Goal: Task Accomplishment & Management: Use online tool/utility

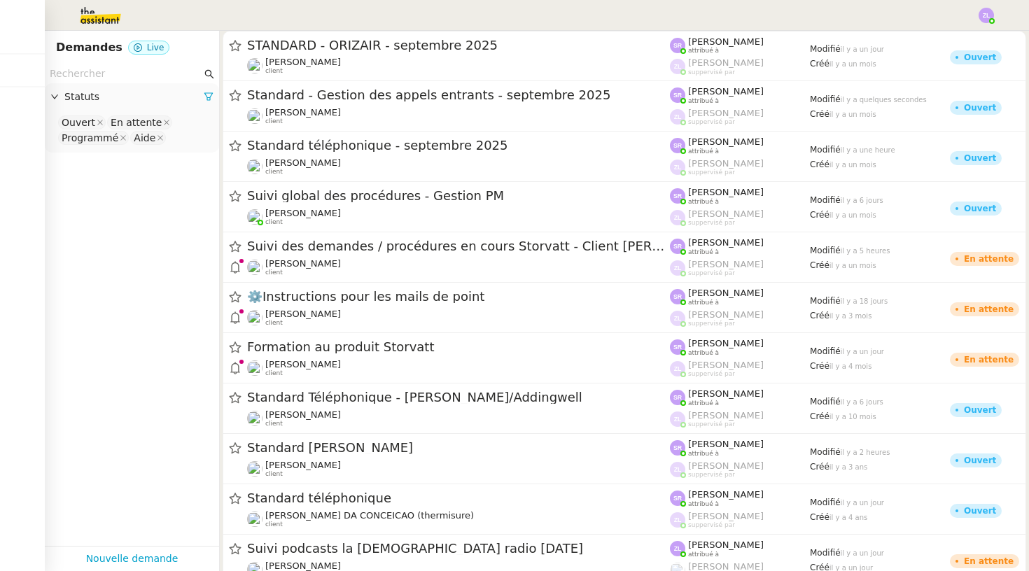
click at [983, 14] on img at bounding box center [985, 15] width 15 height 15
click at [980, 38] on li "Suivi" at bounding box center [948, 40] width 91 height 20
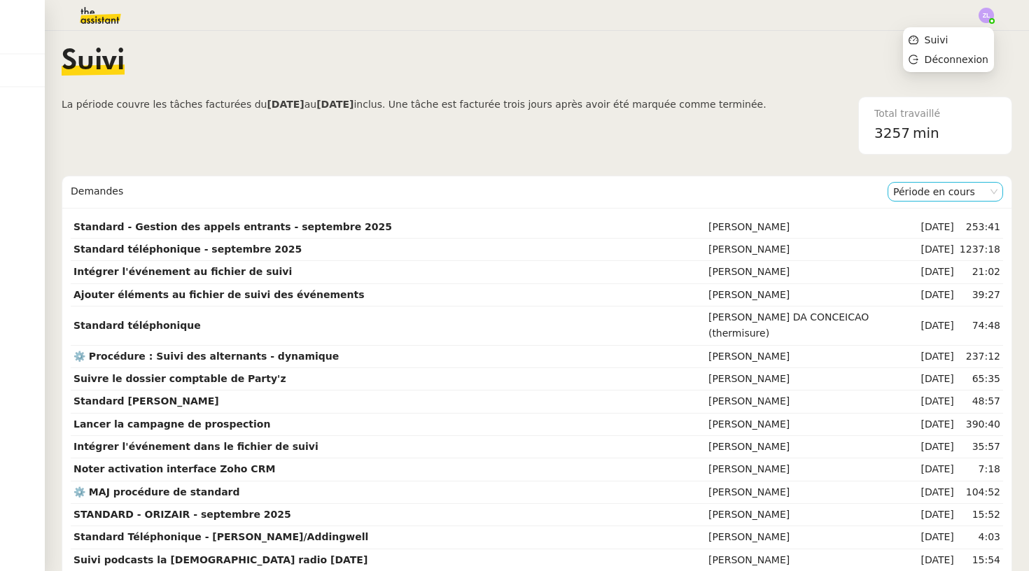
click at [972, 187] on nz-select-item "Période en cours" at bounding box center [945, 192] width 104 height 18
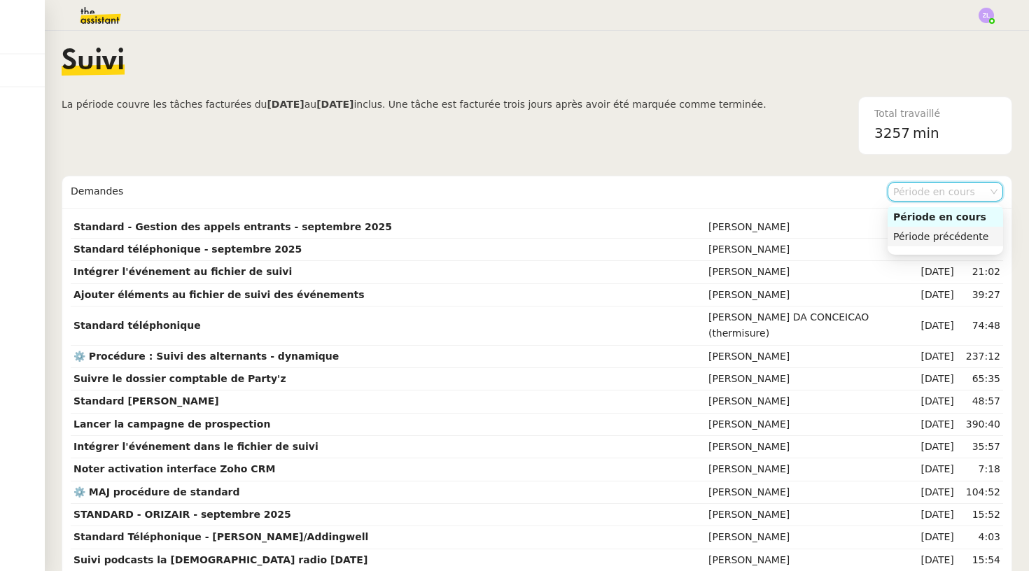
click at [955, 234] on div "Période précédente" at bounding box center [945, 236] width 104 height 13
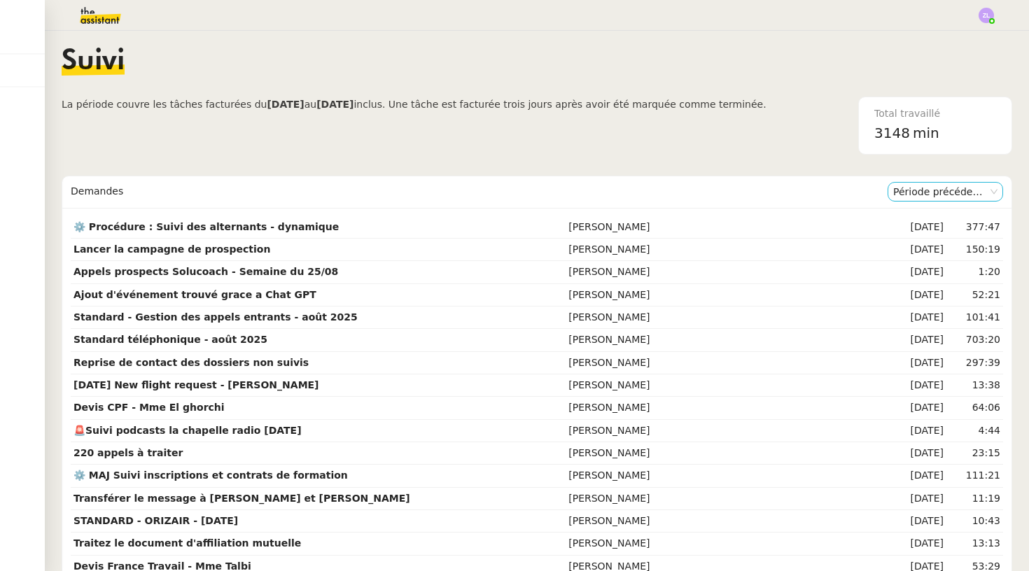
click at [940, 193] on nz-select-item "Période précédente" at bounding box center [945, 192] width 104 height 18
click at [939, 213] on div "Période en cours" at bounding box center [945, 217] width 104 height 13
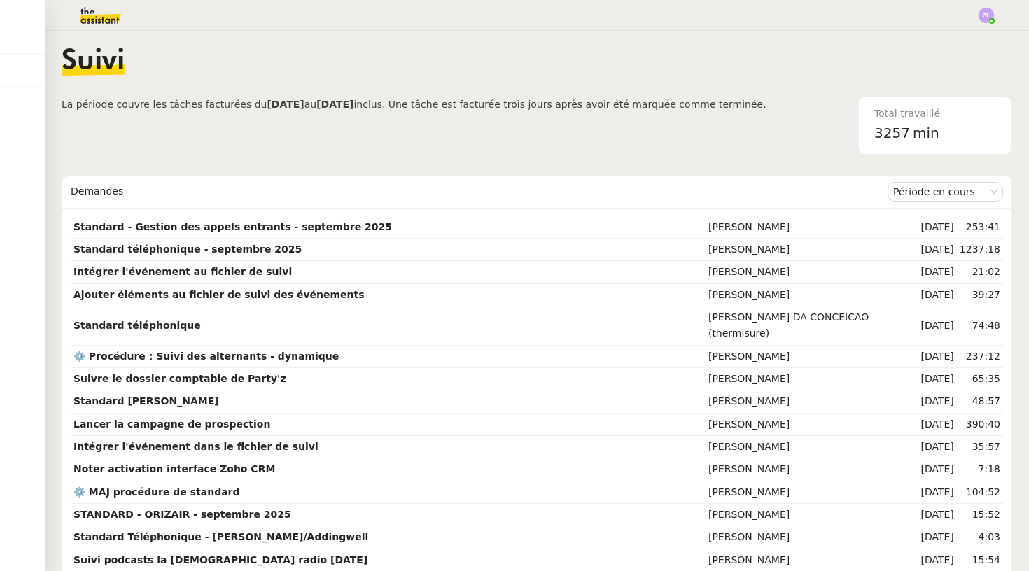
click at [97, 6] on img at bounding box center [89, 15] width 108 height 31
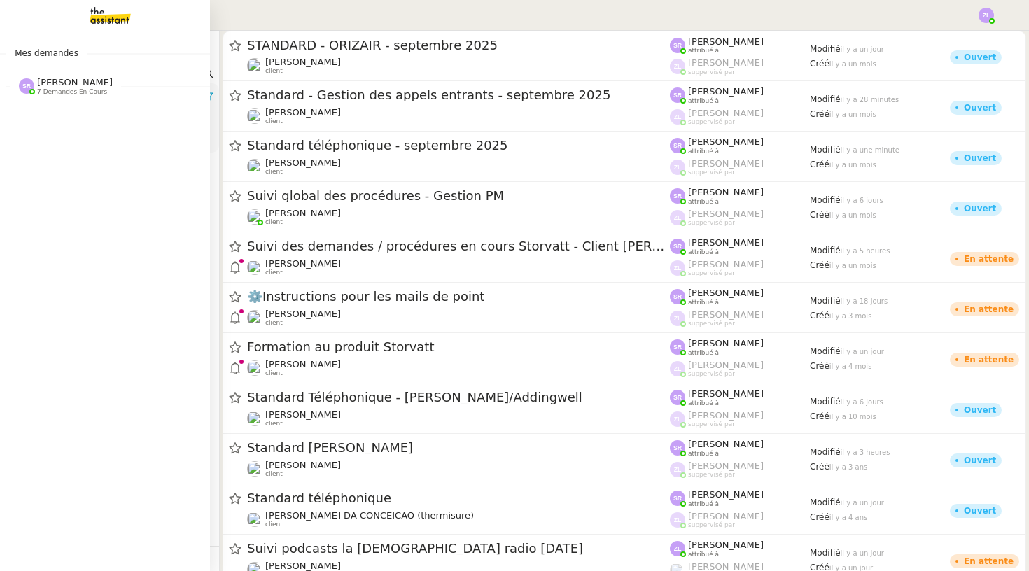
click at [71, 85] on span "[PERSON_NAME]" at bounding box center [75, 82] width 76 height 10
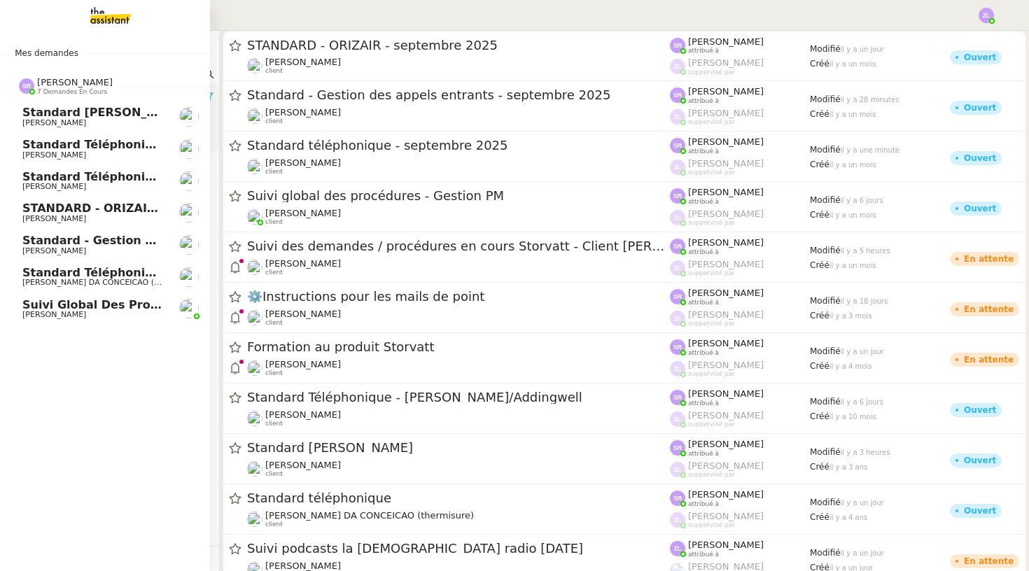
click at [112, 282] on span "[PERSON_NAME] DA CONCEICAO (thermisure)" at bounding box center [111, 282] width 178 height 9
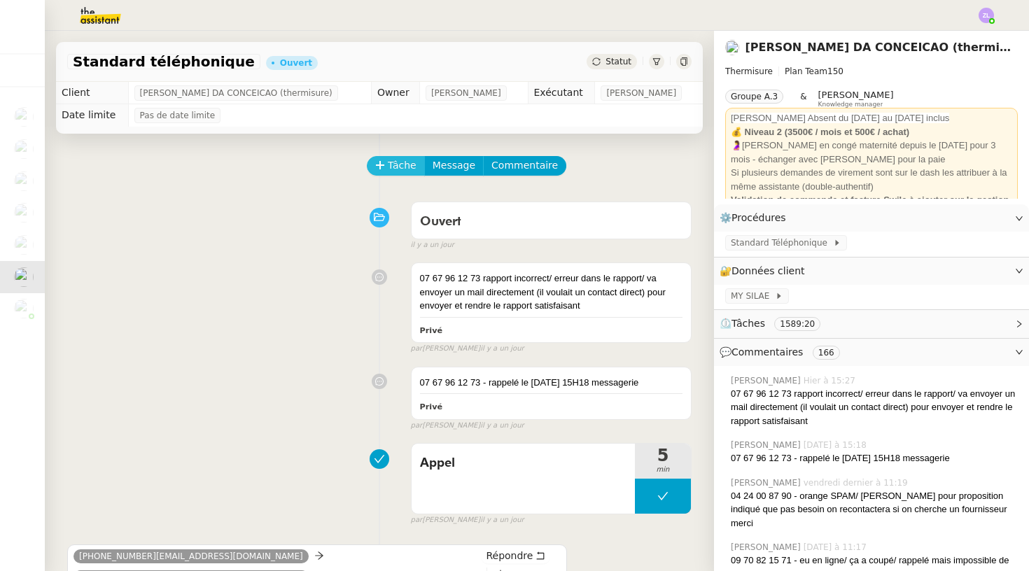
click at [400, 166] on span "Tâche" at bounding box center [402, 165] width 29 height 16
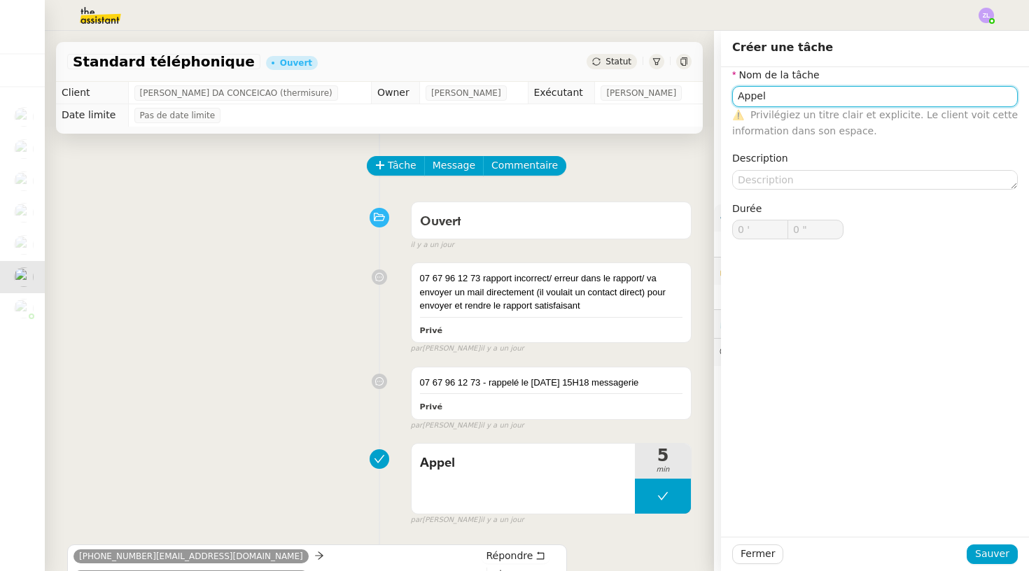
type input "Appel"
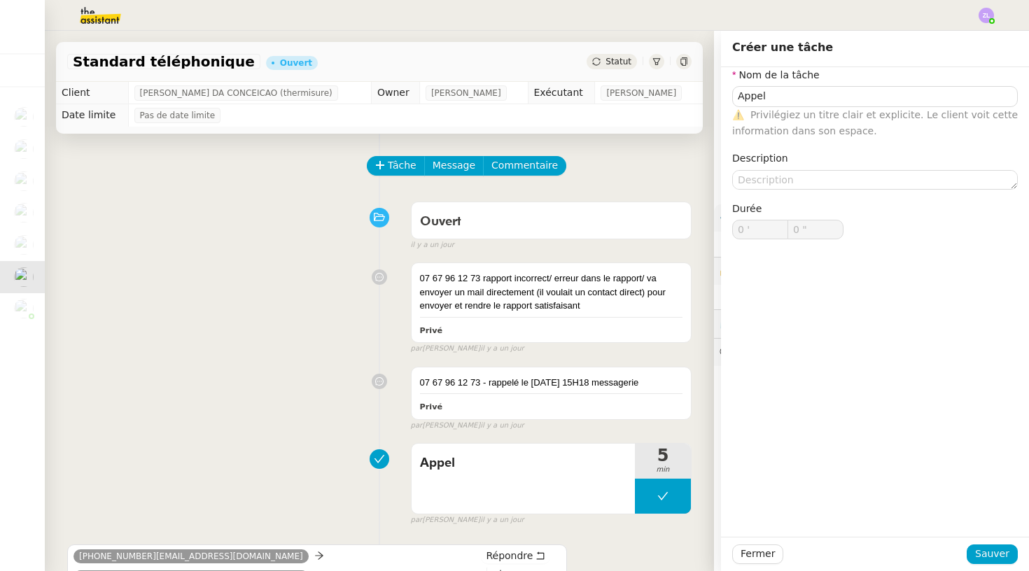
click at [1017, 545] on div "Fermer Sauver" at bounding box center [875, 554] width 308 height 34
click at [986, 548] on span "Sauver" at bounding box center [992, 554] width 34 height 16
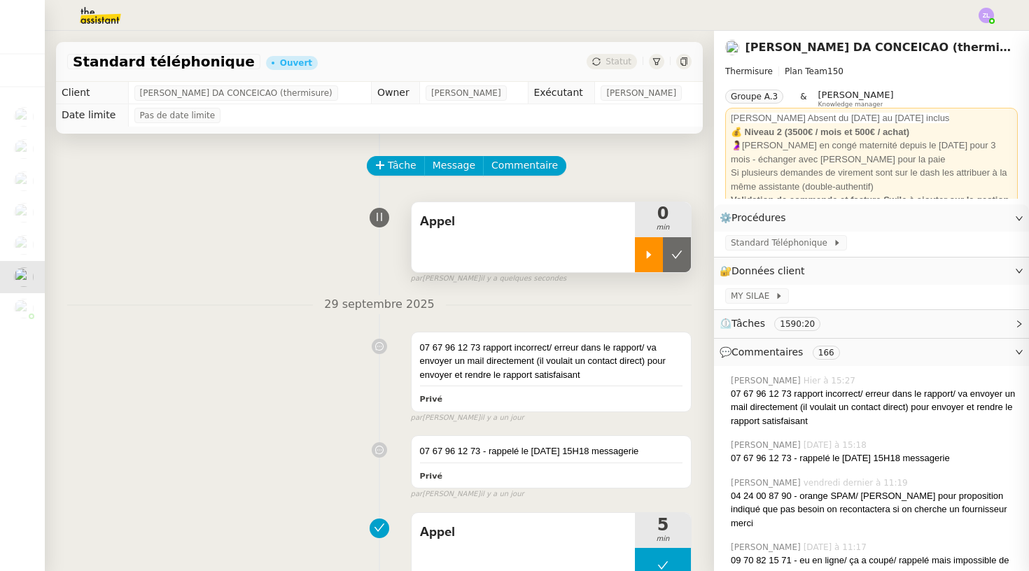
click at [652, 244] on div at bounding box center [649, 254] width 28 height 35
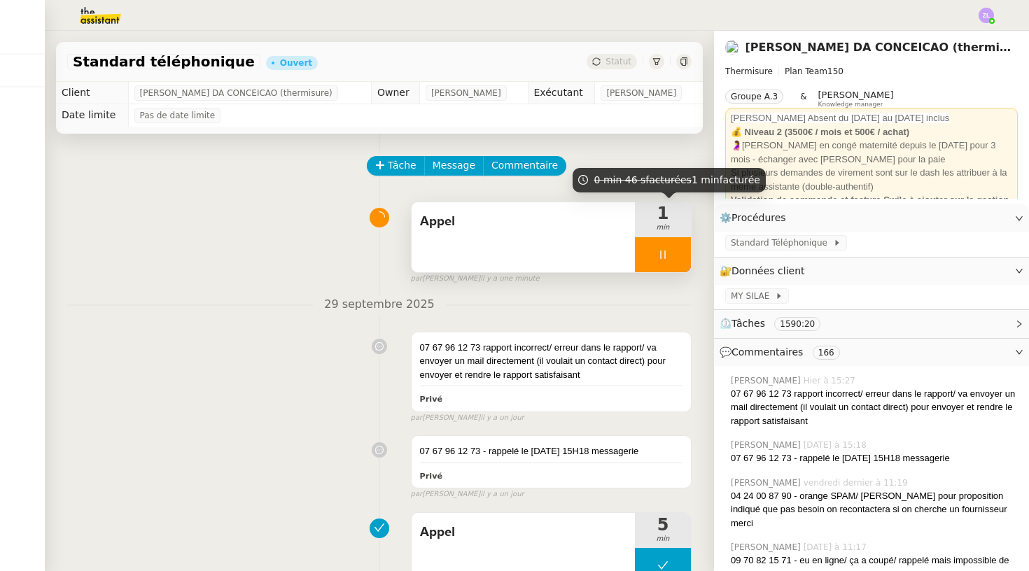
click at [649, 256] on div at bounding box center [663, 254] width 56 height 35
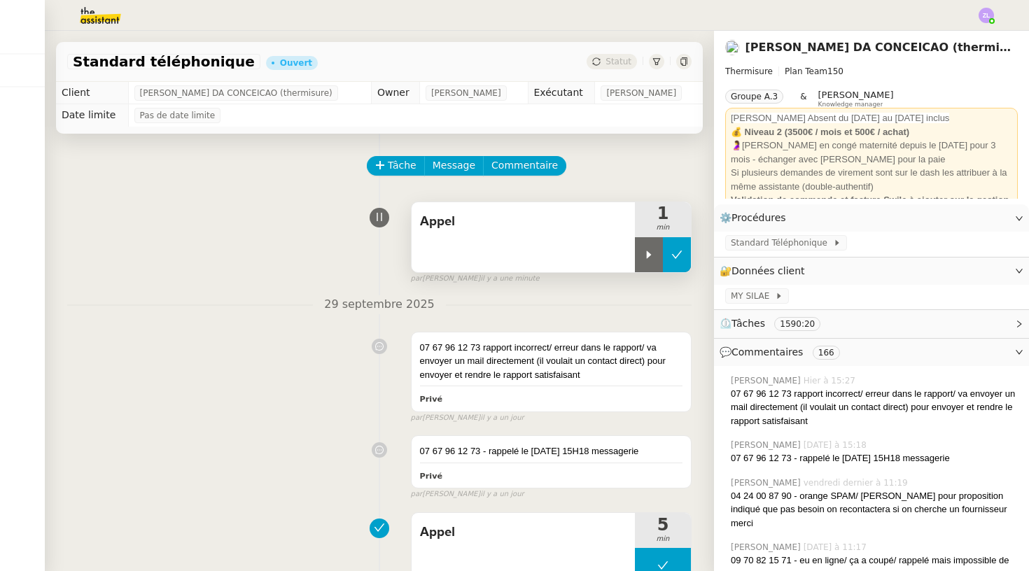
click at [676, 257] on icon at bounding box center [676, 254] width 11 height 11
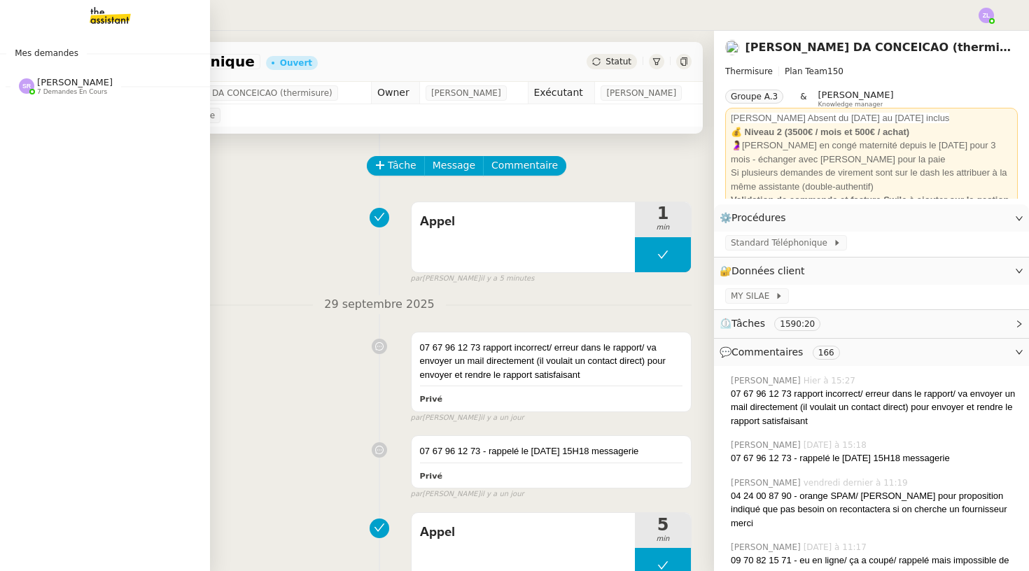
click at [94, 78] on span "[PERSON_NAME]" at bounding box center [75, 82] width 76 height 10
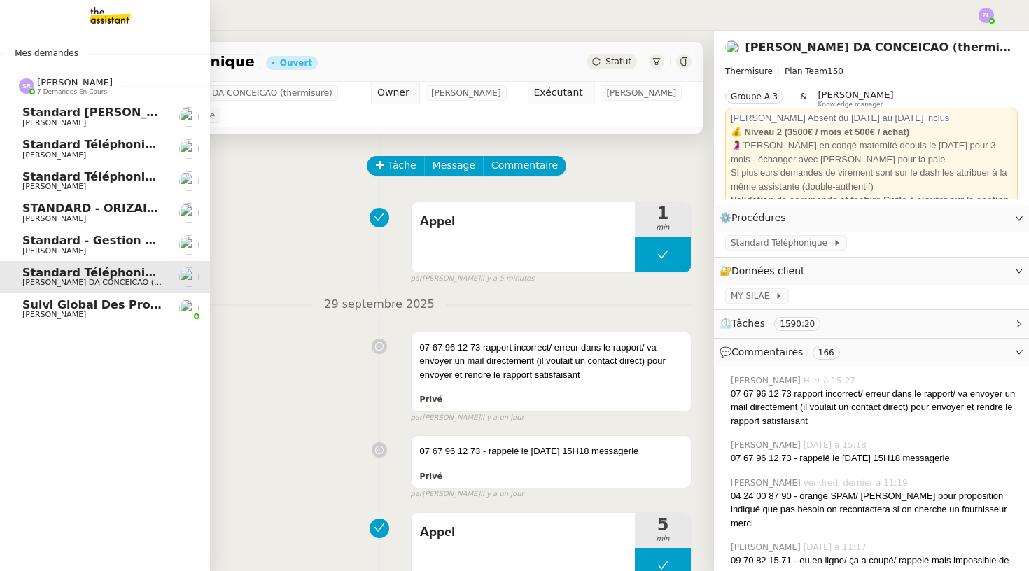
click at [136, 177] on span "Standard téléphonique - septembre 2025" at bounding box center [153, 176] width 263 height 13
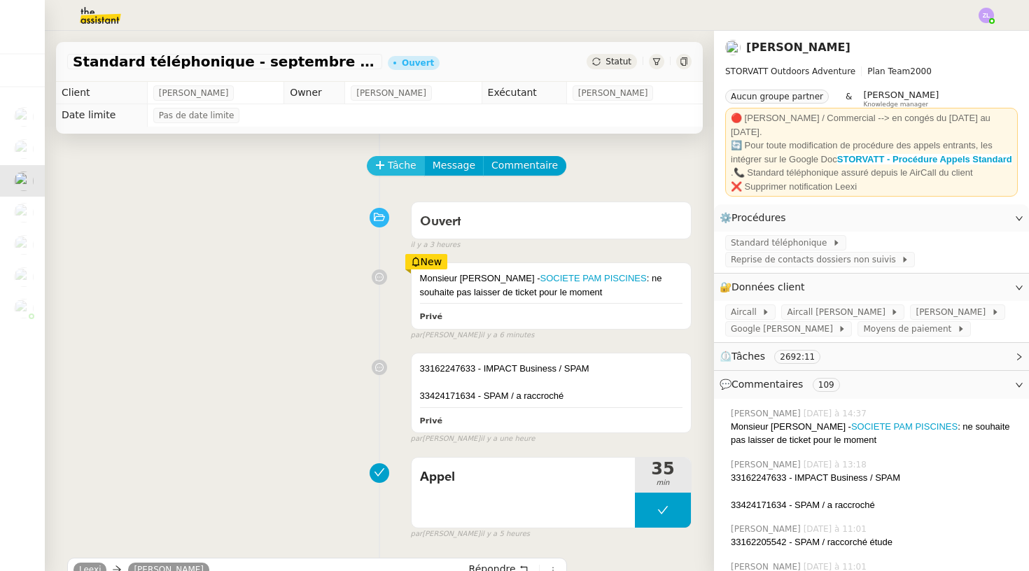
click at [391, 169] on span "Tâche" at bounding box center [402, 165] width 29 height 16
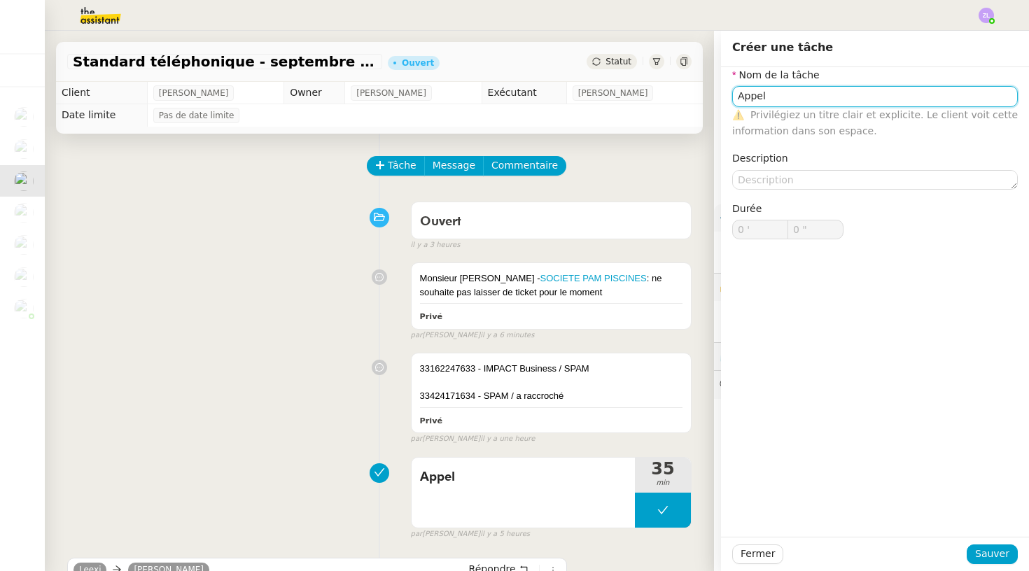
type input "Appel"
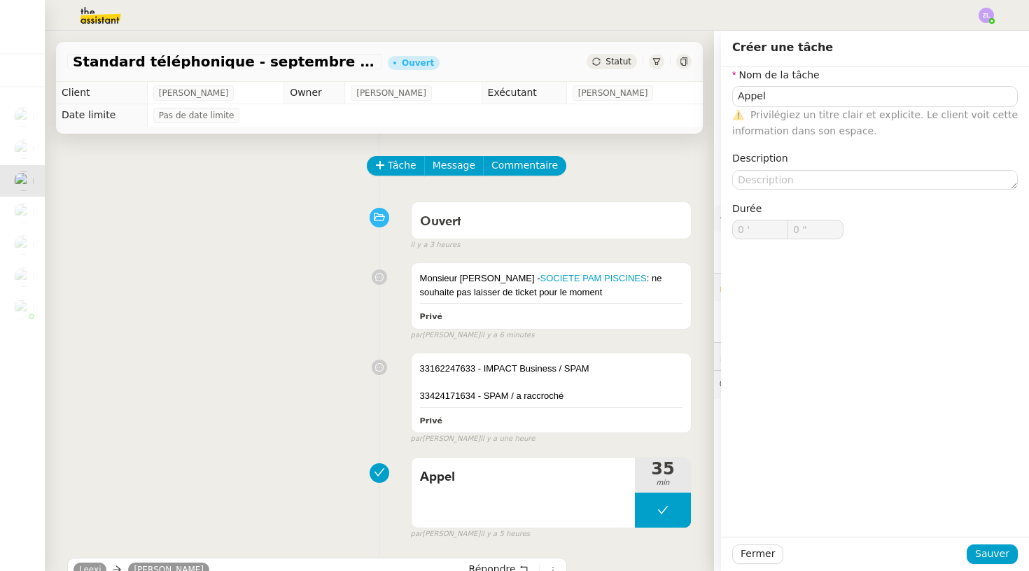
click at [1022, 556] on div "Fermer Sauver" at bounding box center [875, 554] width 308 height 34
click at [1012, 556] on button "Sauver" at bounding box center [991, 554] width 51 height 20
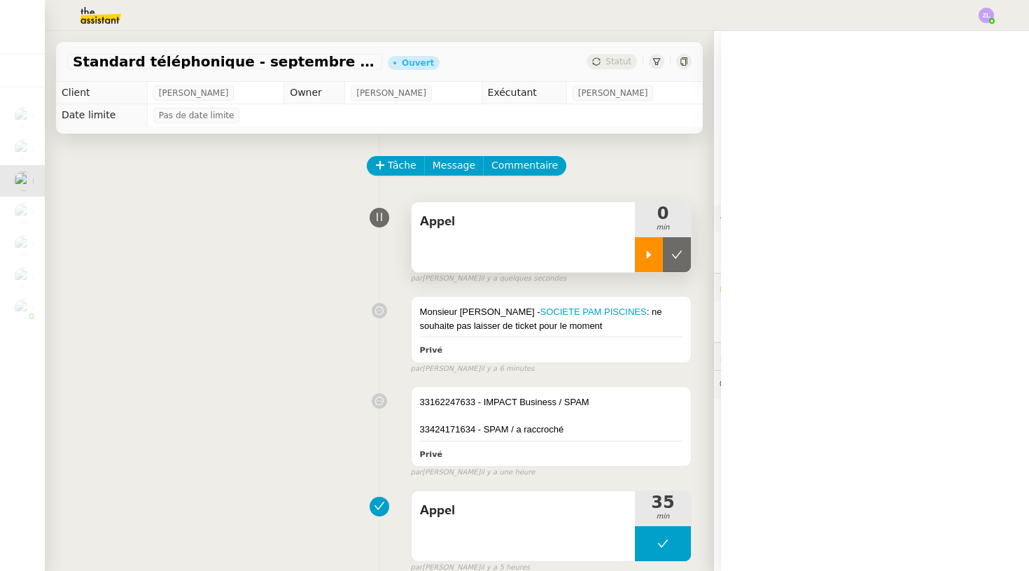
click at [644, 258] on icon at bounding box center [648, 254] width 11 height 11
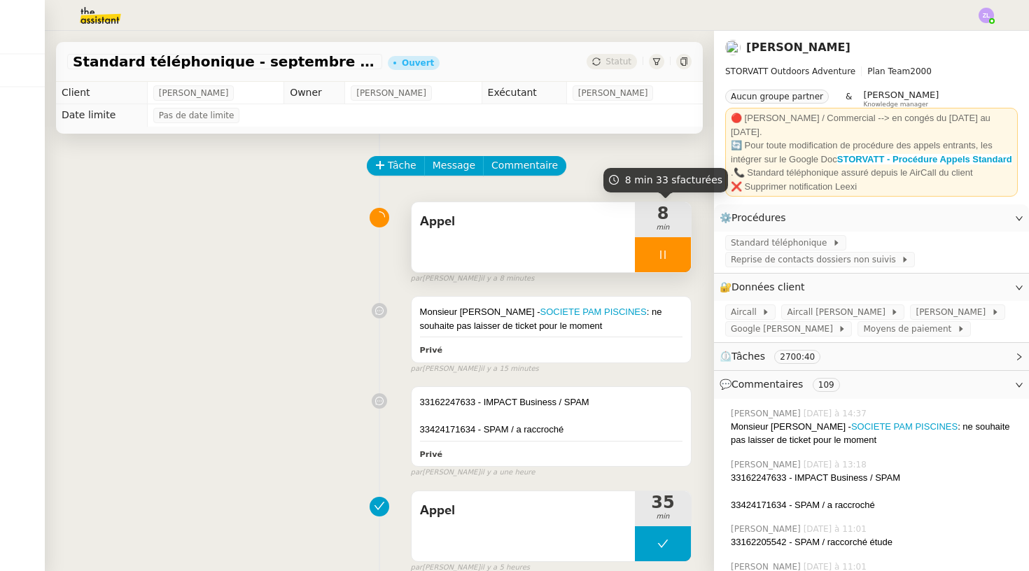
click at [653, 253] on div at bounding box center [663, 254] width 56 height 35
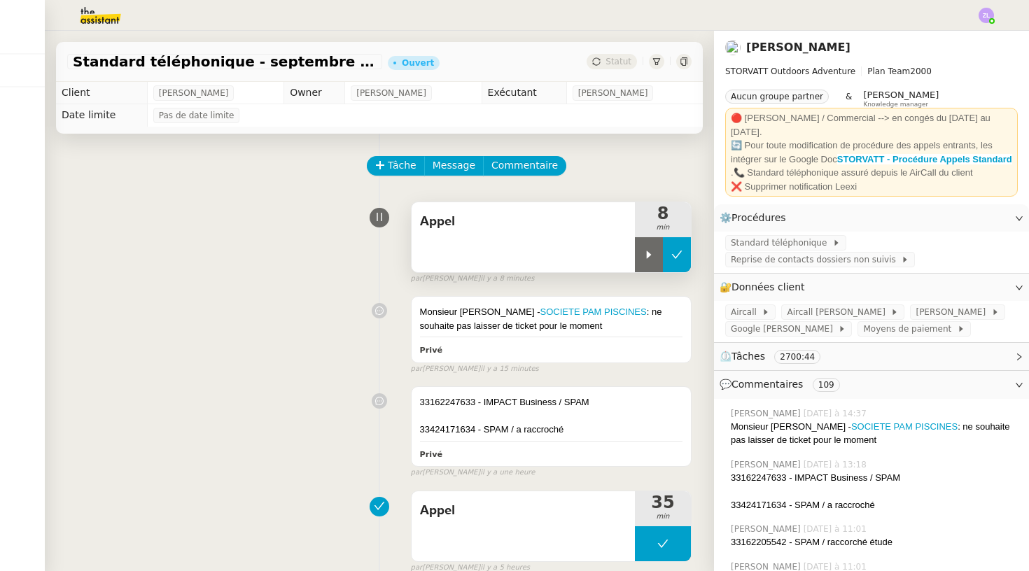
click at [676, 253] on icon at bounding box center [676, 254] width 11 height 11
click at [662, 248] on button at bounding box center [663, 254] width 56 height 35
click at [663, 248] on button at bounding box center [677, 254] width 28 height 35
click at [654, 244] on div at bounding box center [663, 254] width 56 height 35
click at [686, 253] on button at bounding box center [677, 254] width 28 height 35
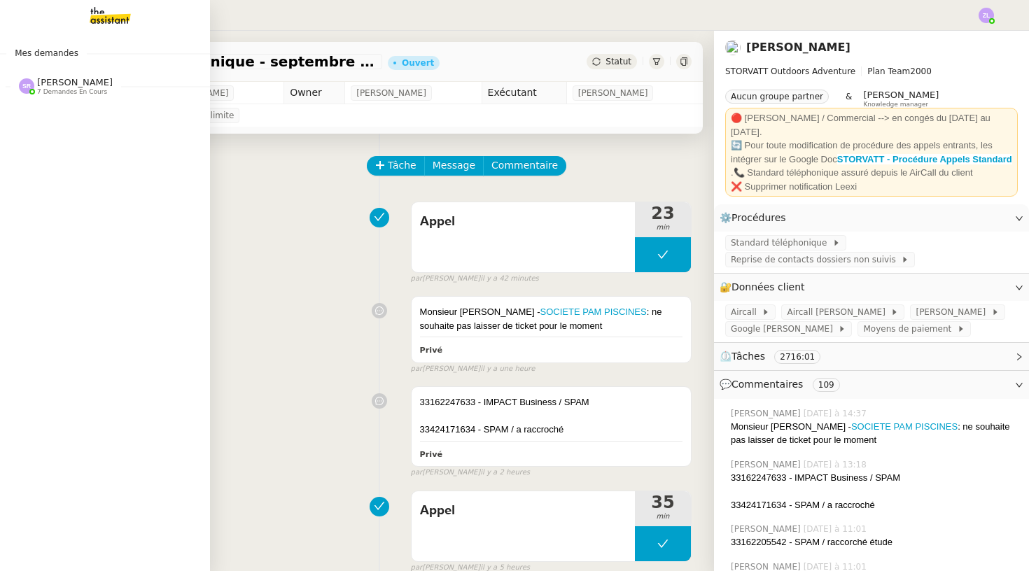
click at [43, 77] on span "[PERSON_NAME]" at bounding box center [75, 82] width 76 height 10
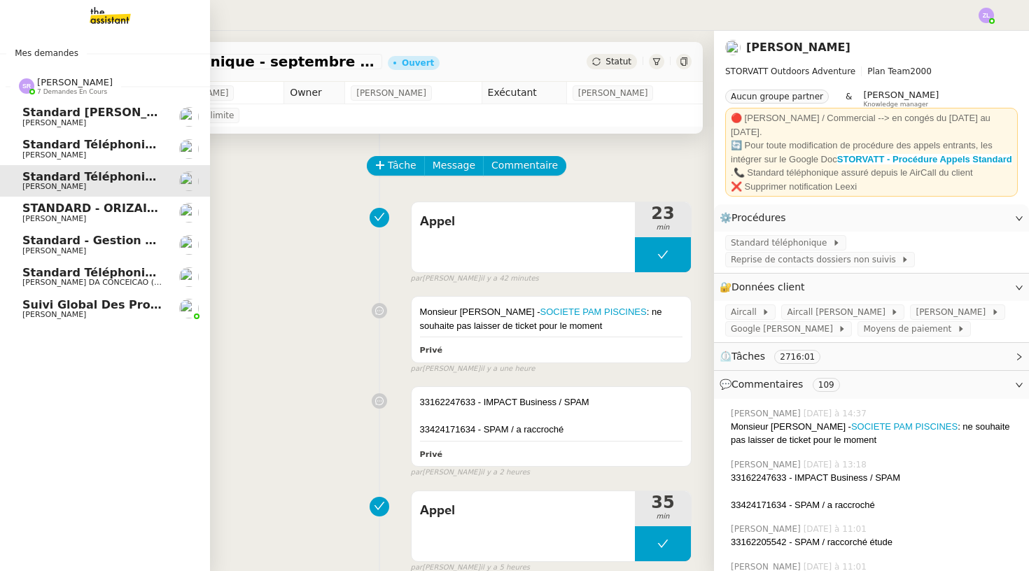
click at [92, 238] on span "Standard - Gestion des appels entrants - septembre 2025" at bounding box center [206, 240] width 368 height 13
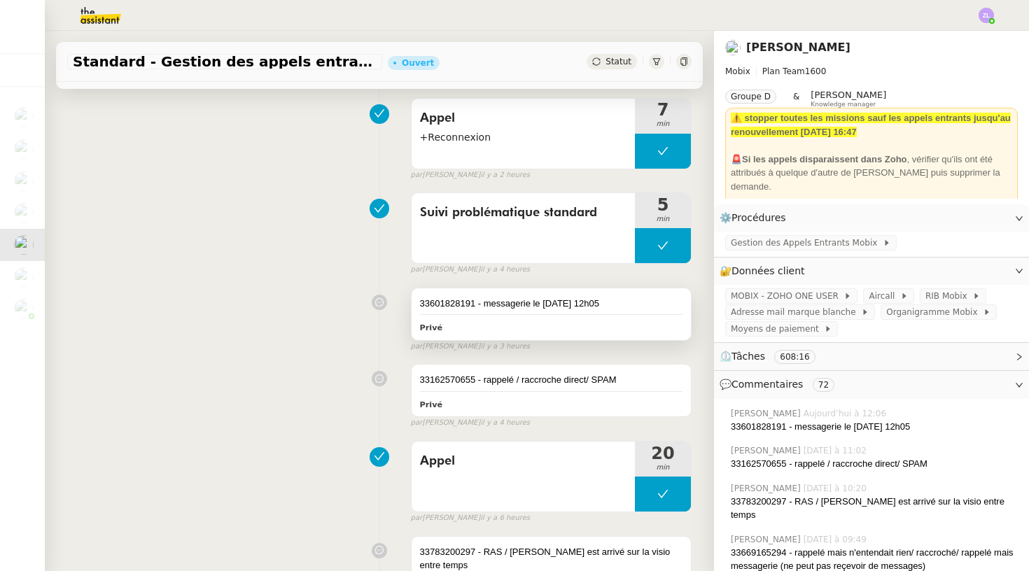
scroll to position [178, 0]
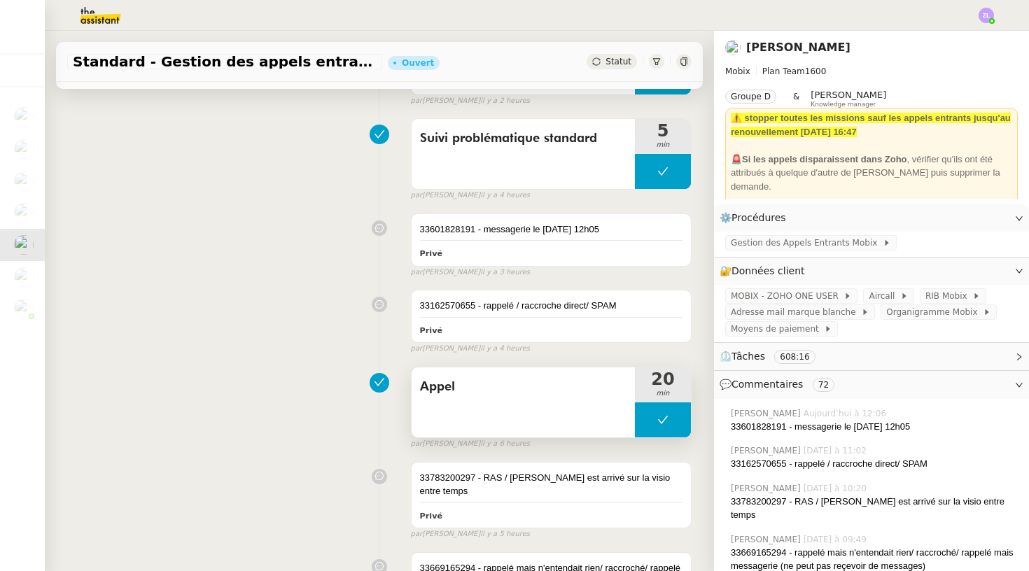
click at [643, 411] on button at bounding box center [663, 419] width 56 height 35
click at [643, 411] on div at bounding box center [649, 419] width 28 height 35
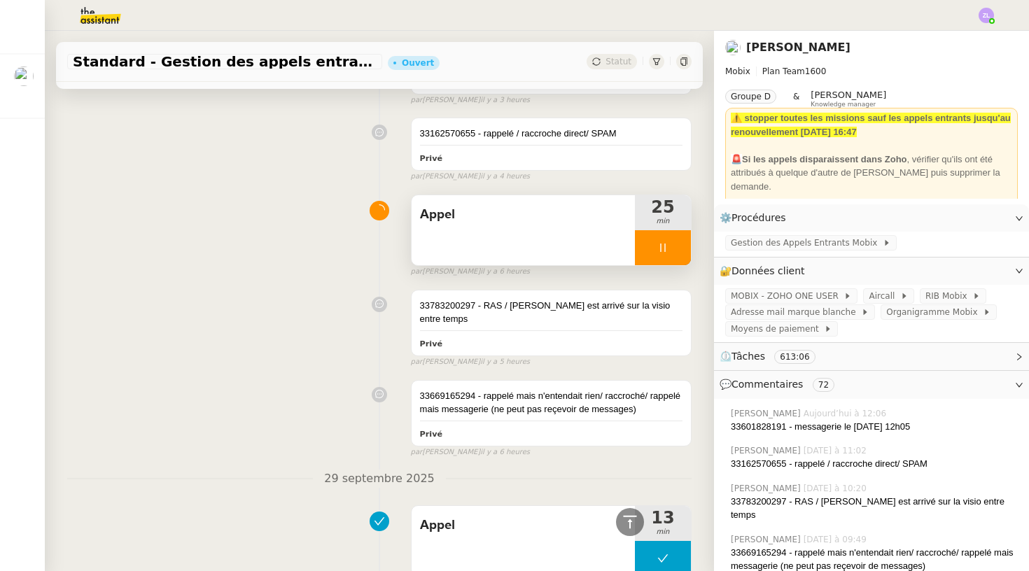
scroll to position [346, 0]
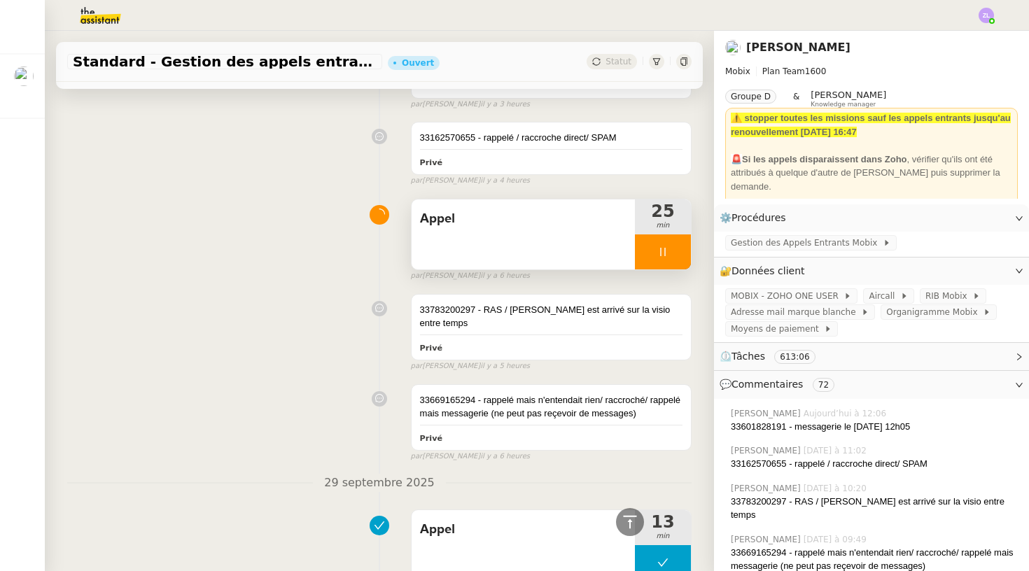
click at [649, 261] on div at bounding box center [663, 251] width 56 height 35
click at [682, 248] on button at bounding box center [677, 251] width 28 height 35
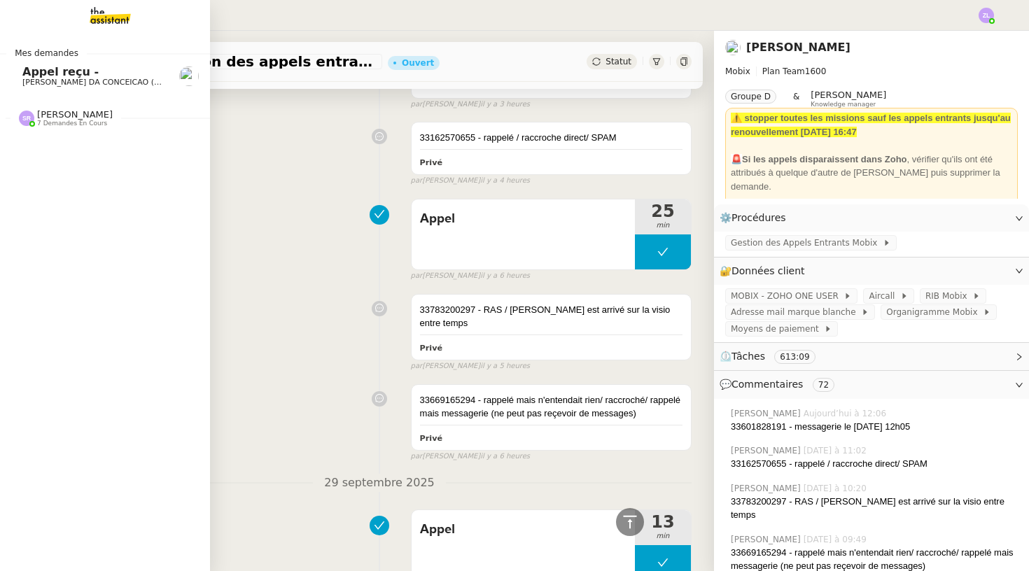
click at [41, 76] on span "Appel reçu -" at bounding box center [60, 71] width 76 height 13
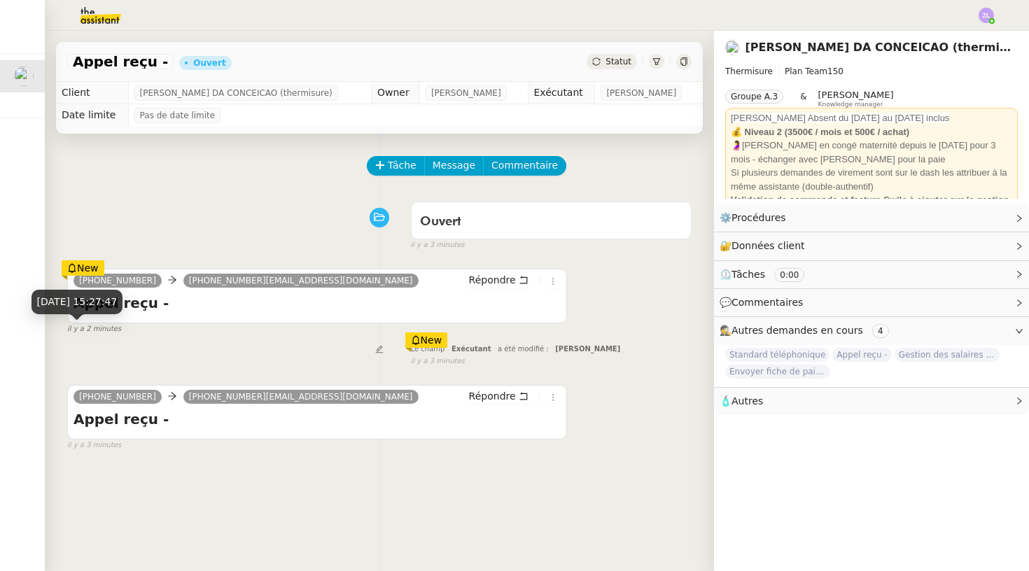
click at [104, 332] on span "il y a 2 minutes" at bounding box center [94, 329] width 54 height 12
click at [104, 323] on div "+33627304197 33184806120@phone.theassistant.com Répondre Appel reçu - •••" at bounding box center [317, 296] width 500 height 55
click at [108, 327] on span "il y a 2 minutes" at bounding box center [94, 329] width 54 height 12
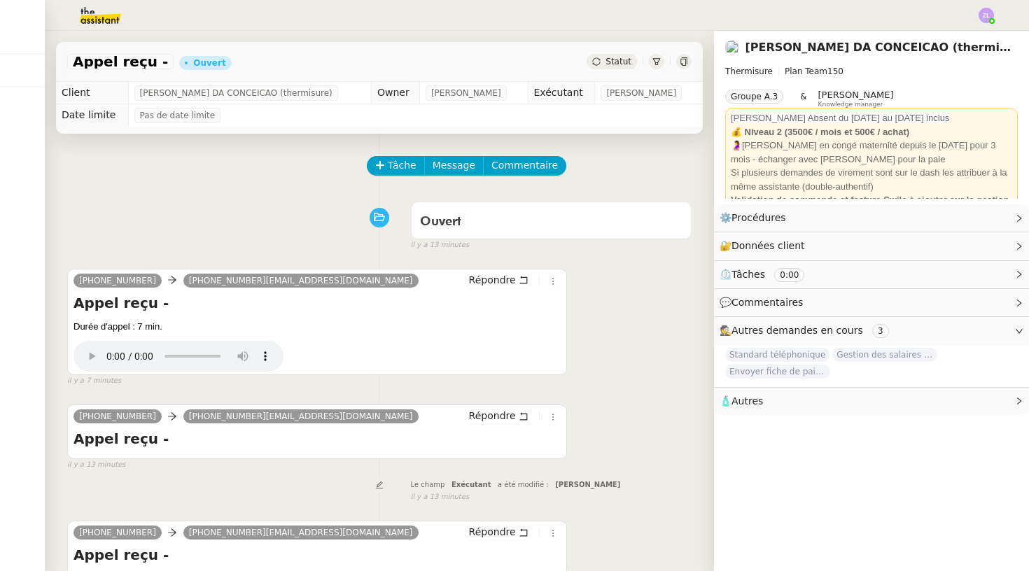
click at [980, 18] on img at bounding box center [985, 15] width 15 height 15
click at [976, 37] on li "Suivi" at bounding box center [948, 40] width 91 height 20
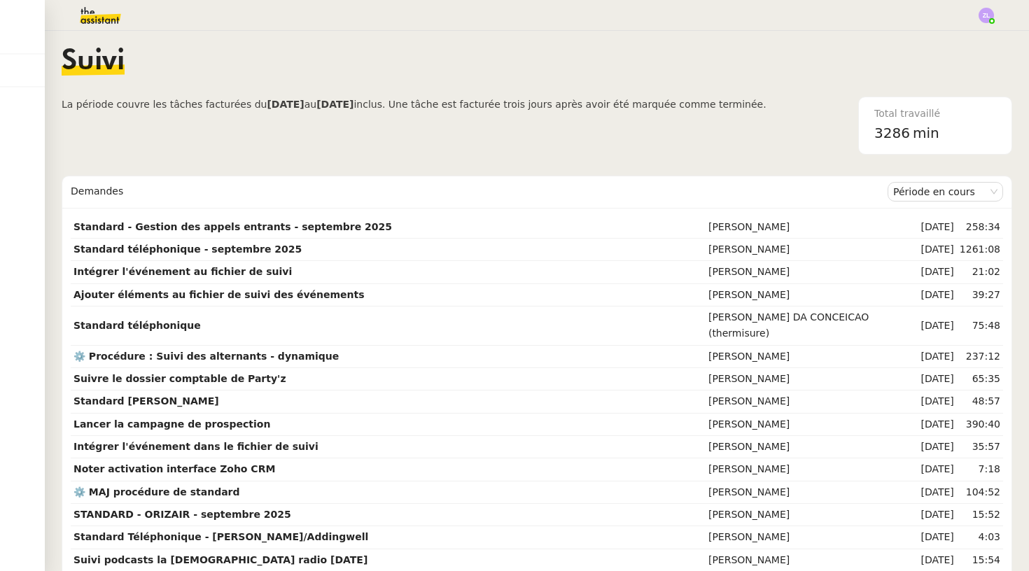
click at [87, 14] on img at bounding box center [89, 15] width 108 height 31
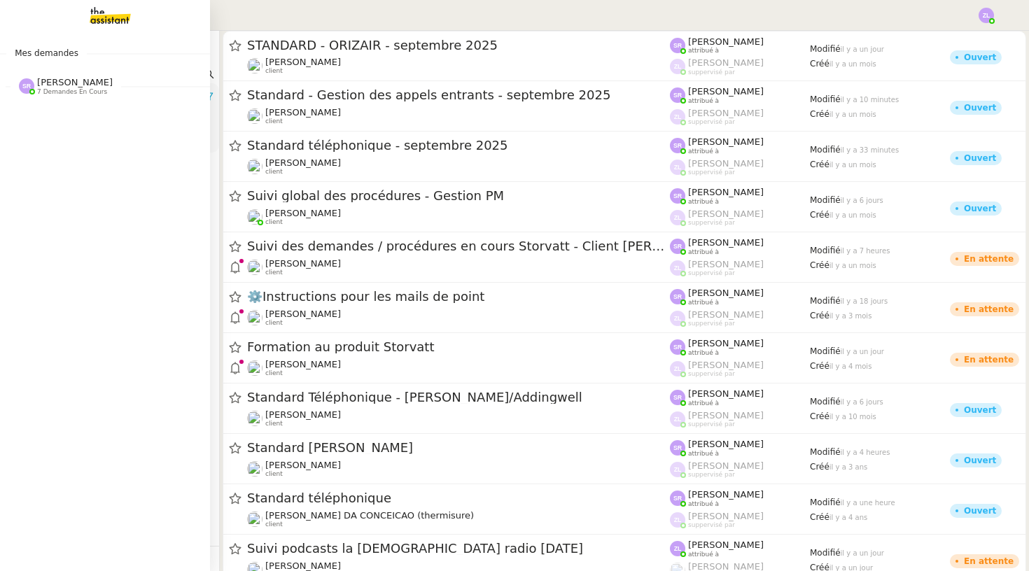
click at [43, 82] on span "[PERSON_NAME]" at bounding box center [75, 82] width 76 height 10
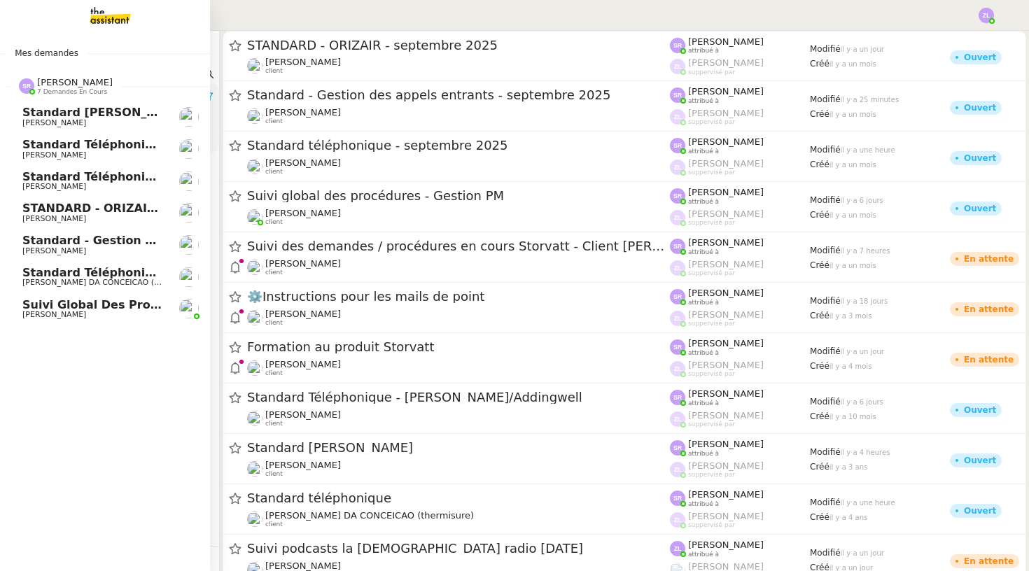
click at [50, 240] on span "Standard - Gestion des appels entrants - septembre 2025" at bounding box center [206, 240] width 368 height 13
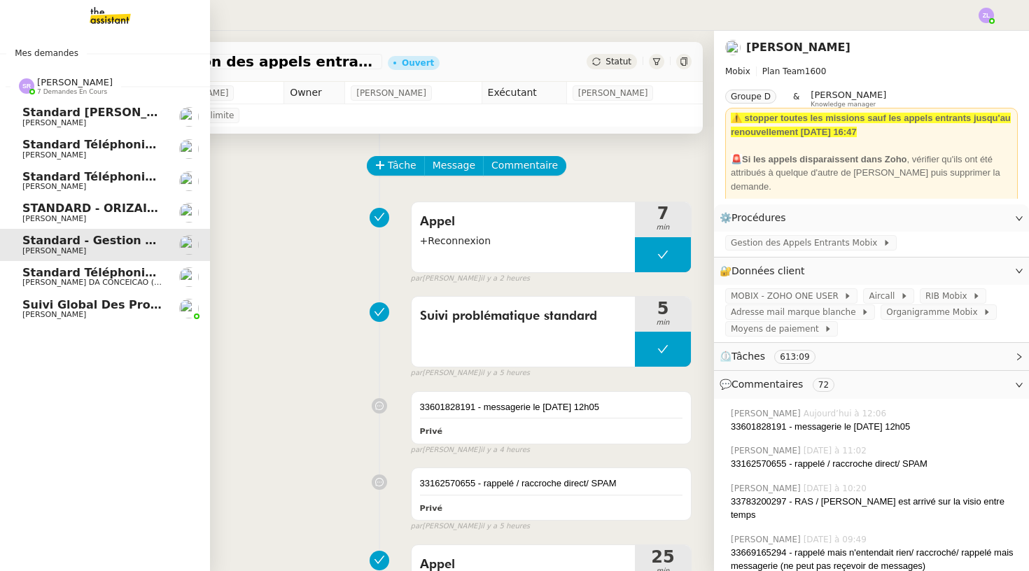
click at [50, 185] on span "[PERSON_NAME]" at bounding box center [54, 186] width 64 height 9
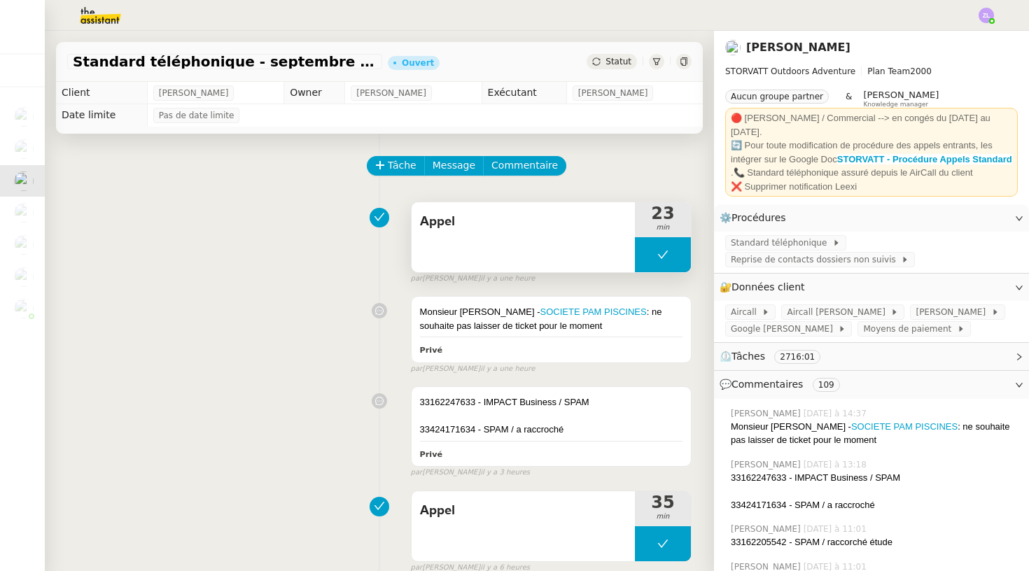
click at [655, 260] on button at bounding box center [663, 254] width 56 height 35
click at [655, 260] on div at bounding box center [649, 254] width 28 height 35
click at [650, 255] on div at bounding box center [663, 254] width 56 height 35
click at [677, 254] on icon at bounding box center [676, 254] width 11 height 11
click at [661, 248] on button at bounding box center [663, 254] width 56 height 35
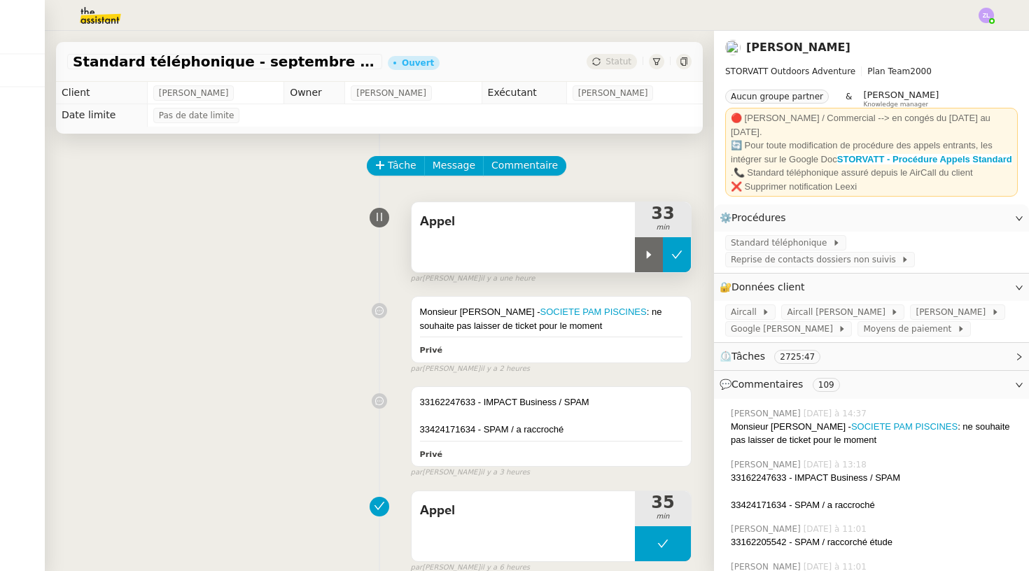
click at [688, 255] on button at bounding box center [677, 254] width 28 height 35
